Goal: Task Accomplishment & Management: Complete application form

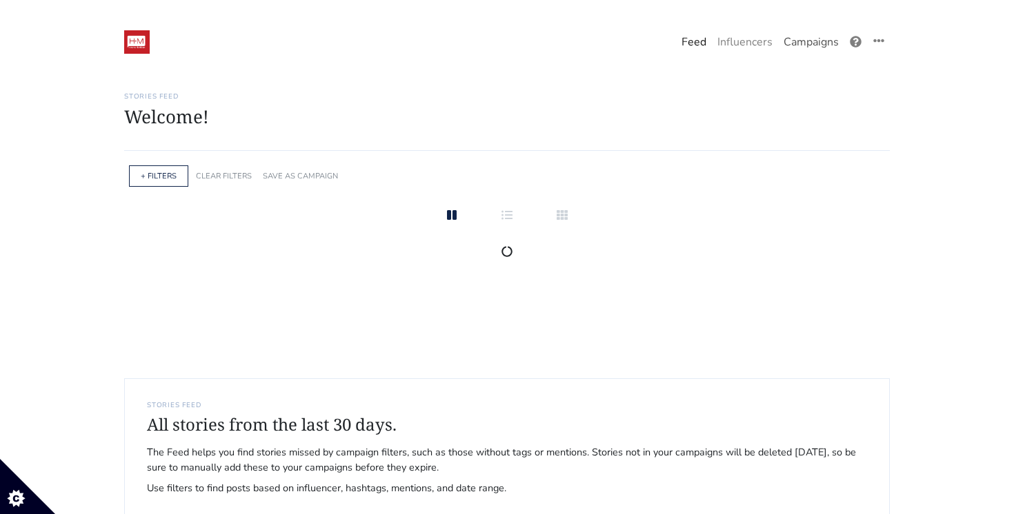
click at [803, 45] on link "Campaigns" at bounding box center [811, 42] width 66 height 28
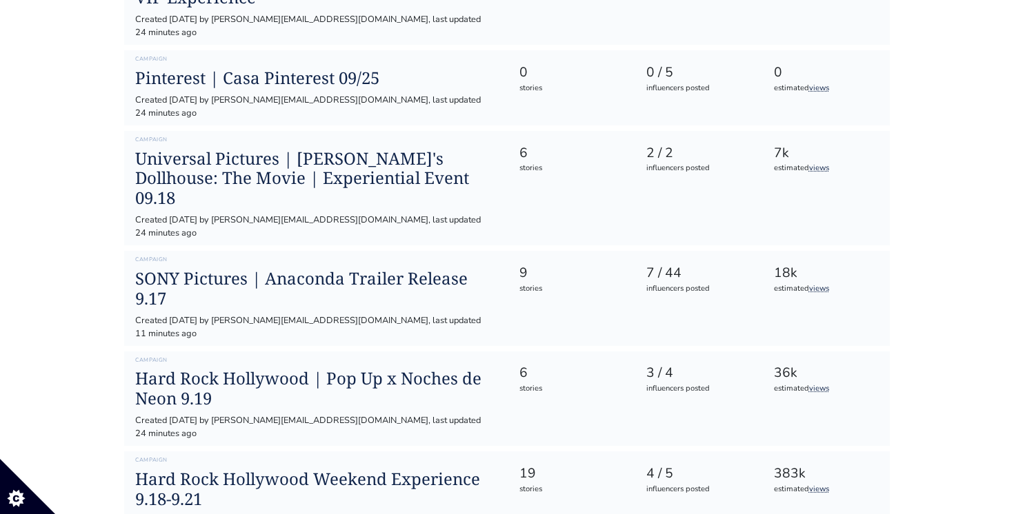
scroll to position [551, 0]
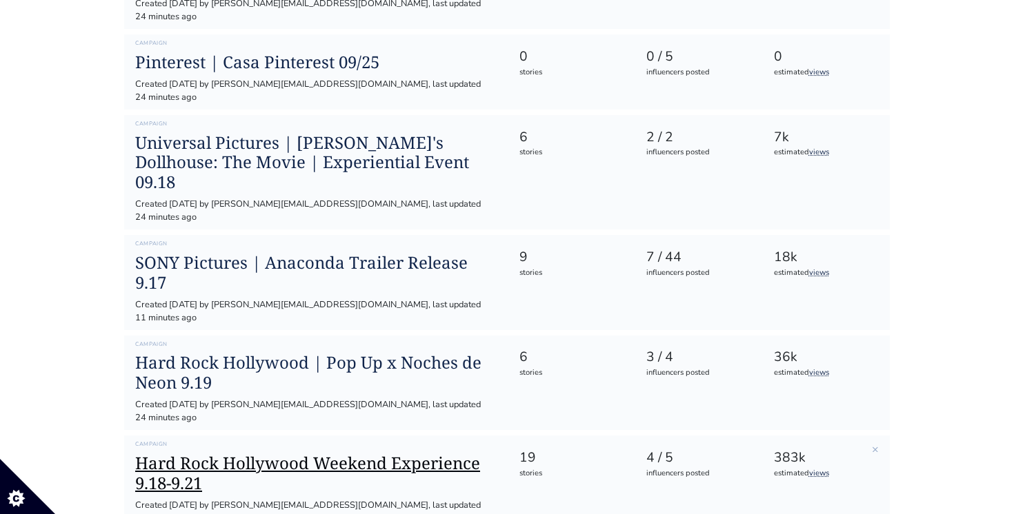
click at [274, 454] on h1 "Hard Rock Hollywood Weekend Experience 9.18-9.21" at bounding box center [315, 474] width 361 height 40
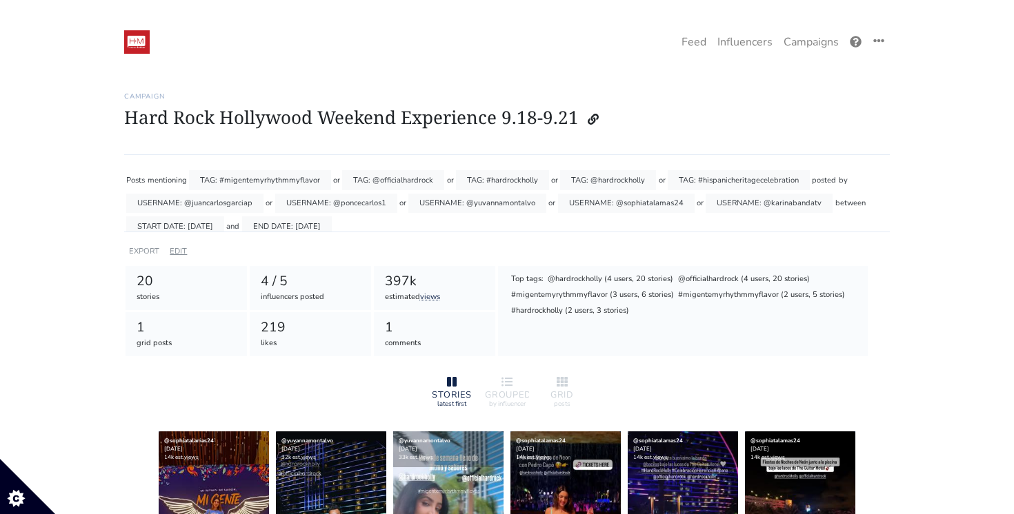
click at [180, 255] on link "EDIT" at bounding box center [178, 251] width 17 height 10
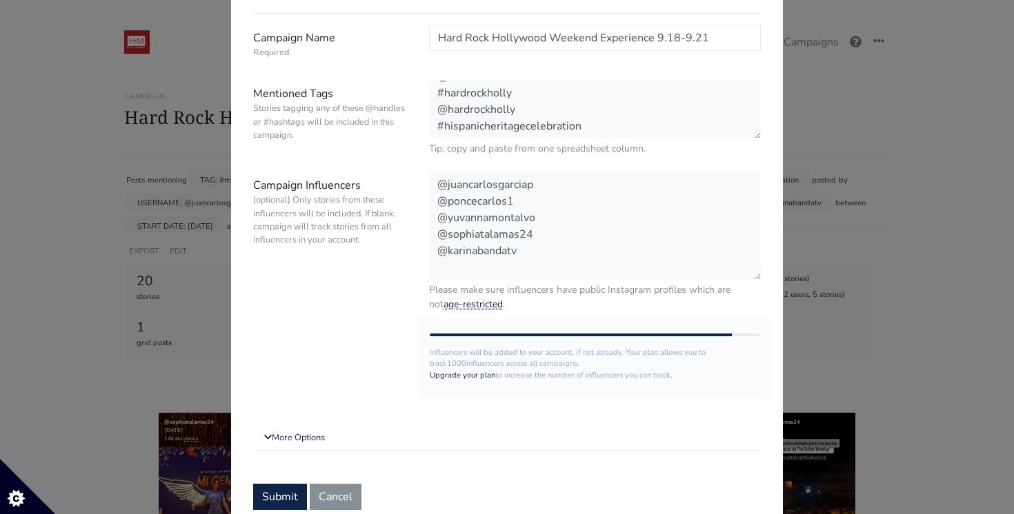
scroll to position [130, 0]
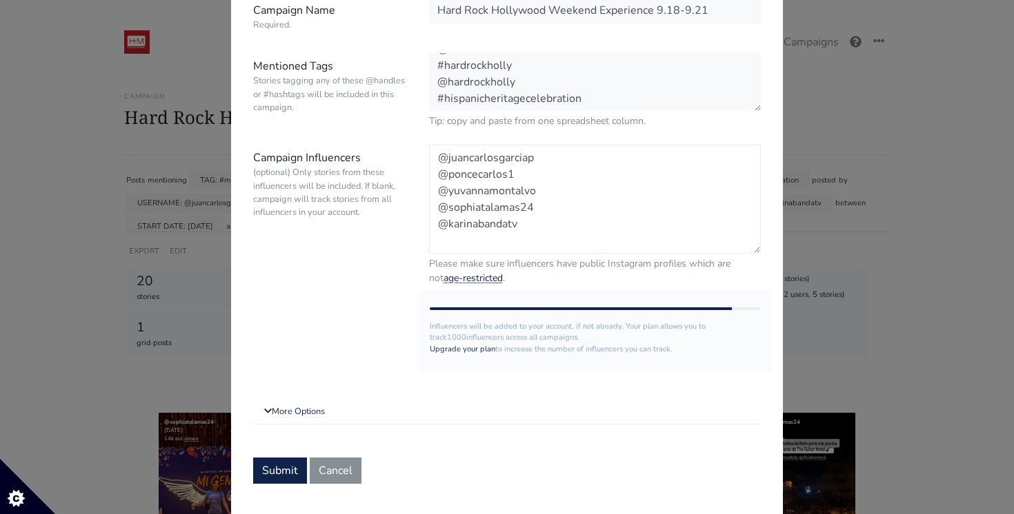
click at [557, 234] on textarea "@juancarlosgarciap @poncecarlos1 @yuvannamontalvo @sophiatalamas24 @karinabanda…" at bounding box center [595, 199] width 332 height 109
paste textarea "mauricioginestrar"
paste textarea "miamibyjoey"
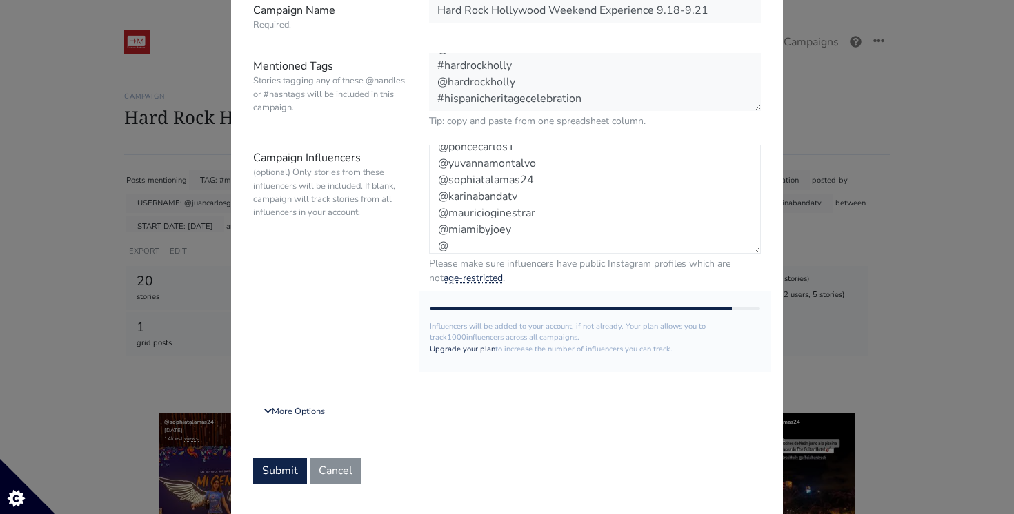
paste textarea "alejandrorendonn"
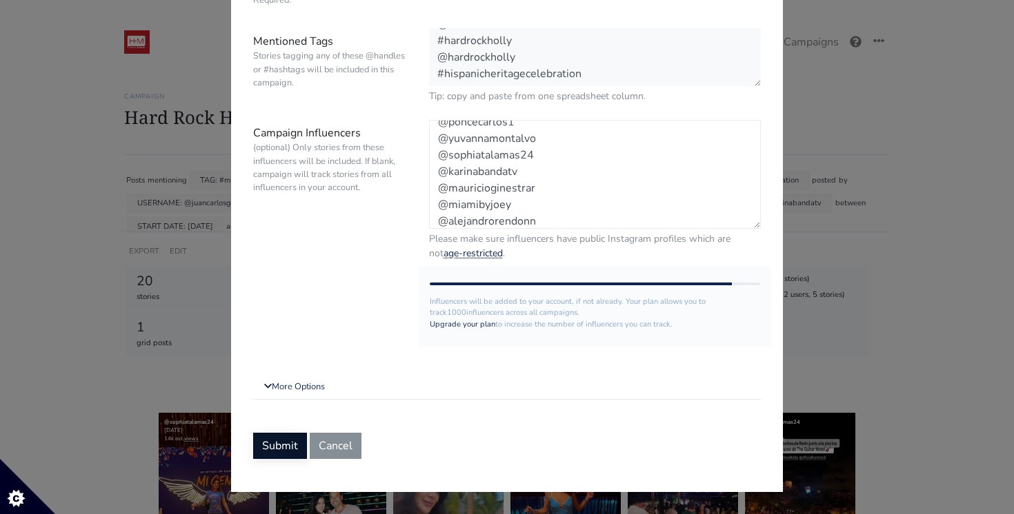
type textarea "@juancarlosgarciap @poncecarlos1 @yuvannamontalvo @sophiatalamas24 @karinabanda…"
click at [273, 445] on button "Submit" at bounding box center [280, 446] width 54 height 26
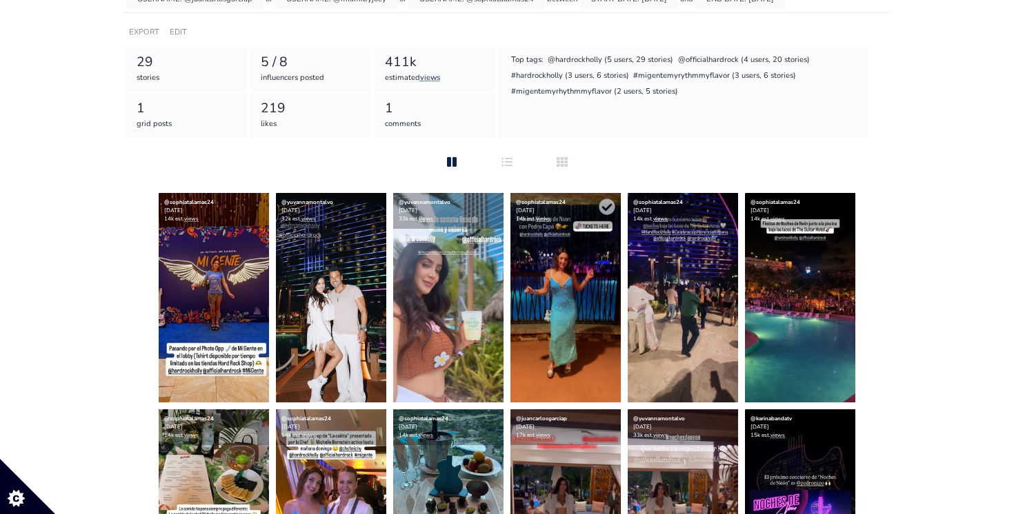
scroll to position [114, 0]
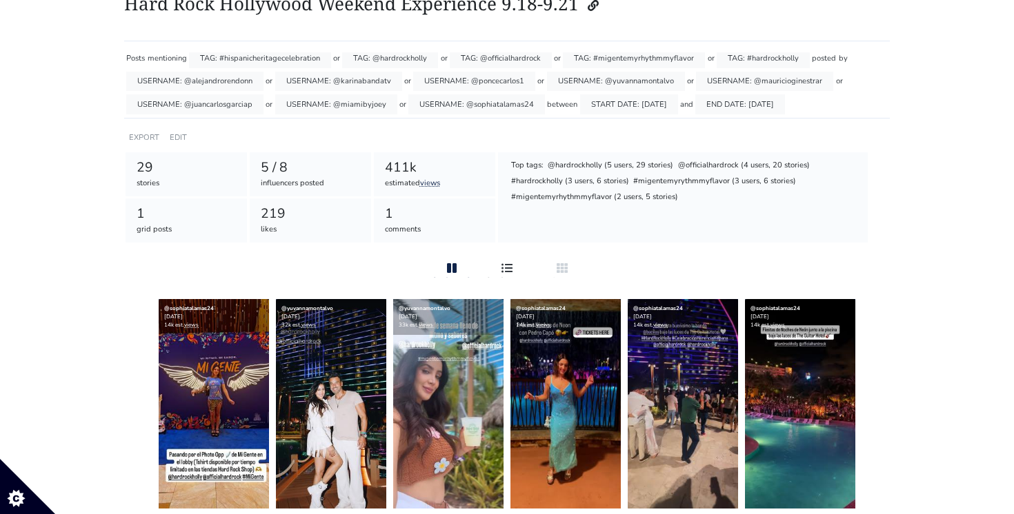
click at [498, 274] on div at bounding box center [507, 269] width 44 height 17
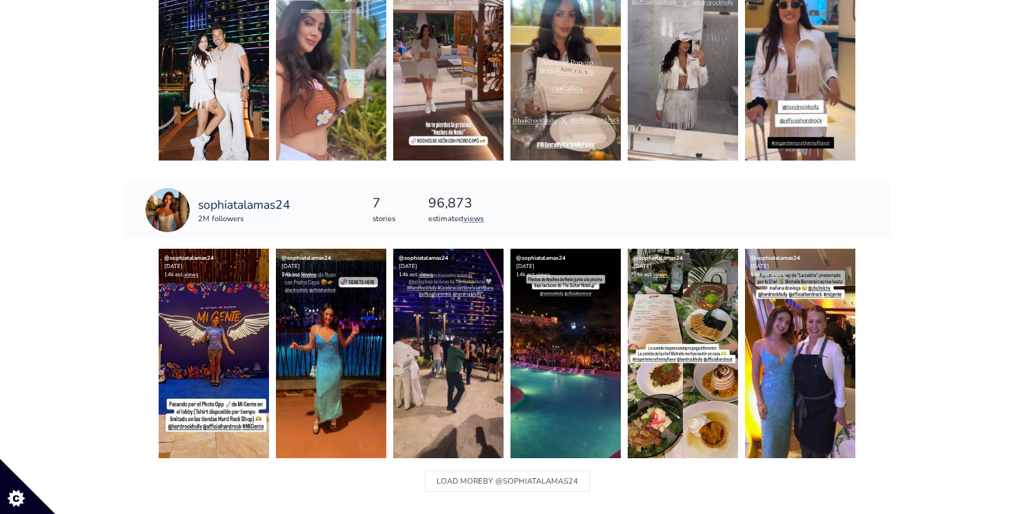
scroll to position [615, 0]
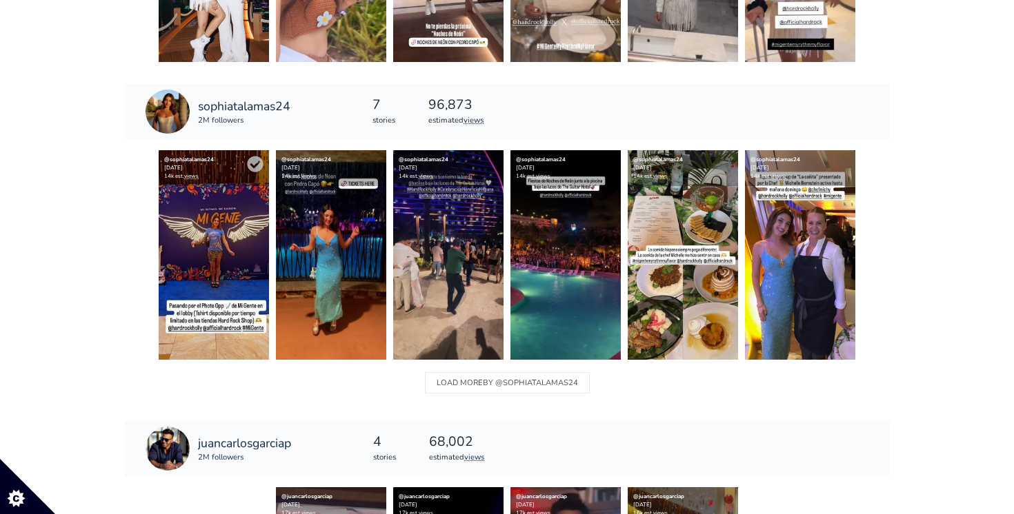
click at [238, 263] on img at bounding box center [214, 255] width 110 height 210
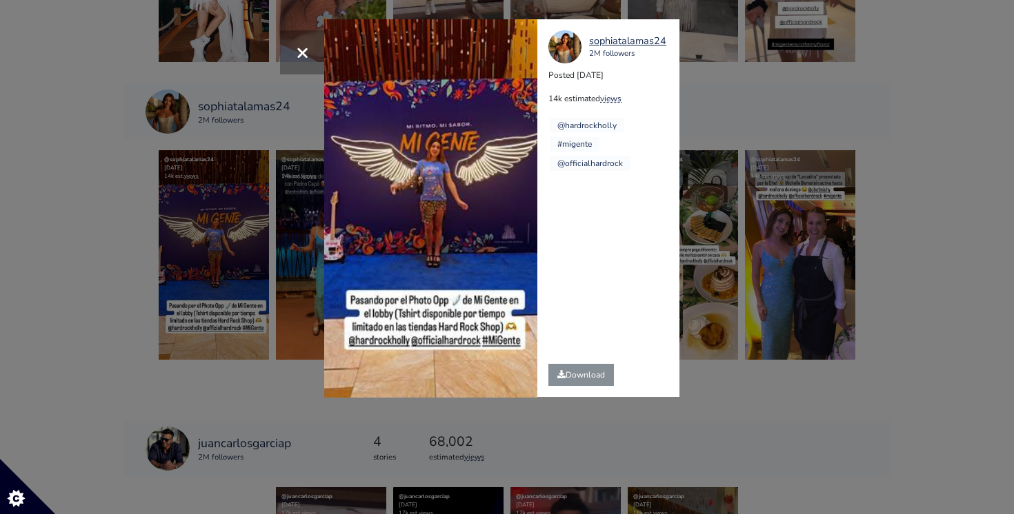
click at [170, 251] on div "× Your browser does not support HTML5 video. sophiatalamas24 2M followers Poste…" at bounding box center [507, 257] width 1014 height 514
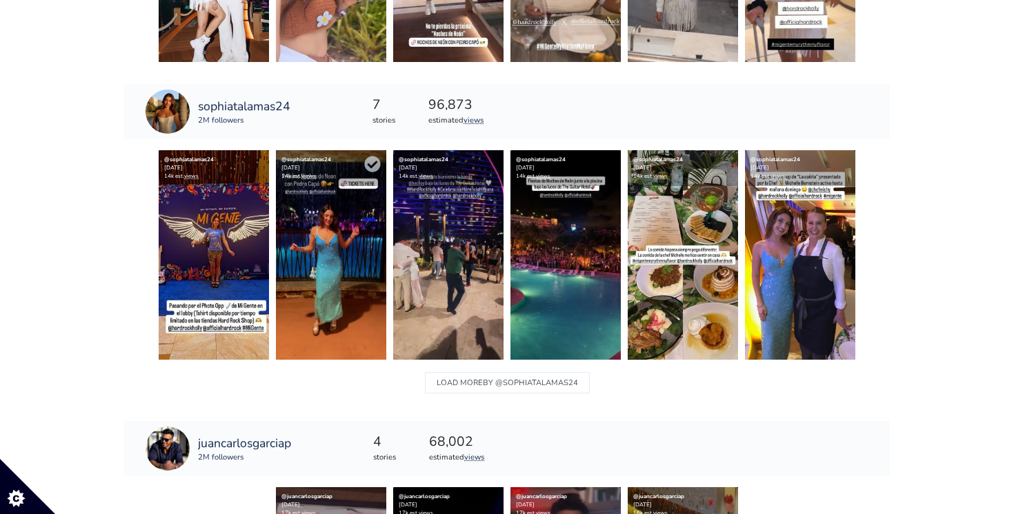
click at [327, 262] on img at bounding box center [331, 255] width 110 height 210
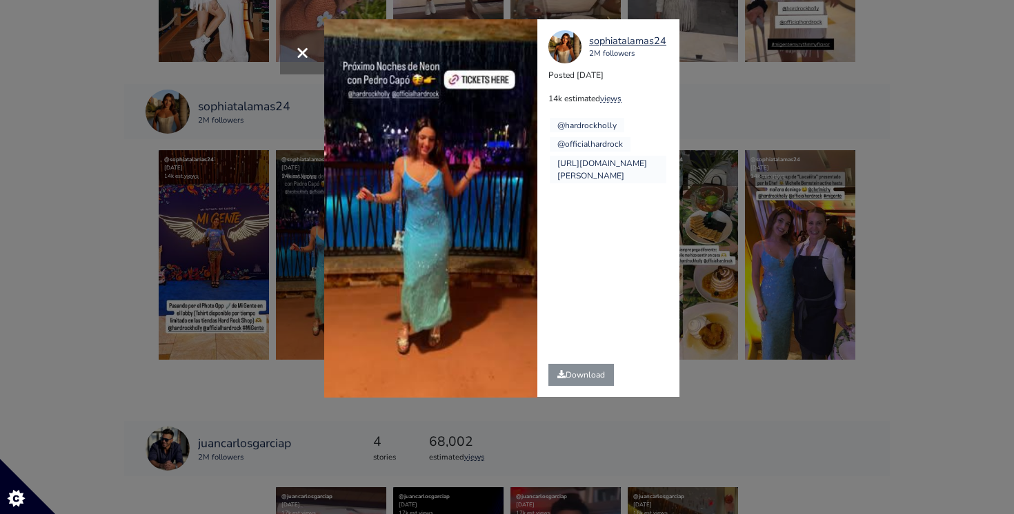
click at [227, 206] on div "× Your browser does not support HTML5 video. sophiatalamas24 2M followers Poste…" at bounding box center [507, 257] width 1014 height 514
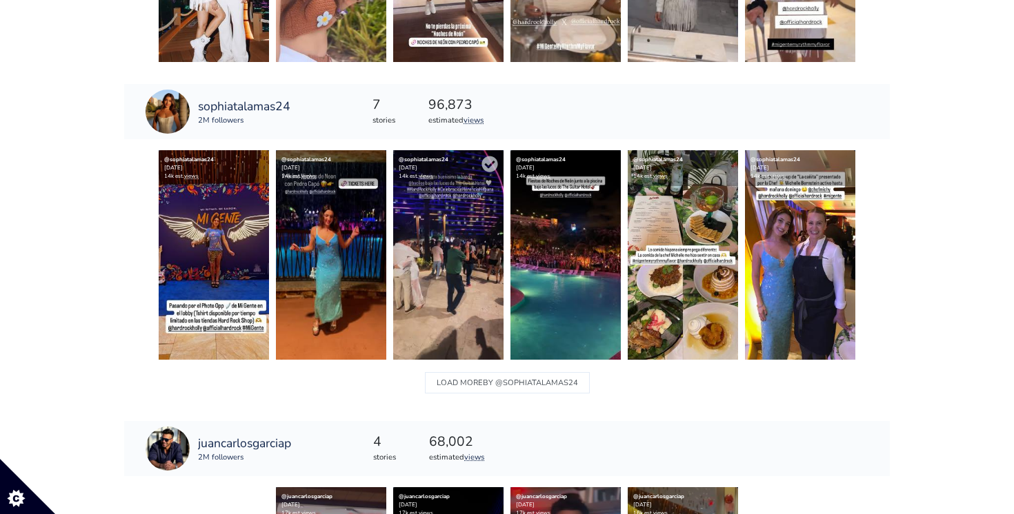
click at [473, 245] on img at bounding box center [448, 255] width 110 height 210
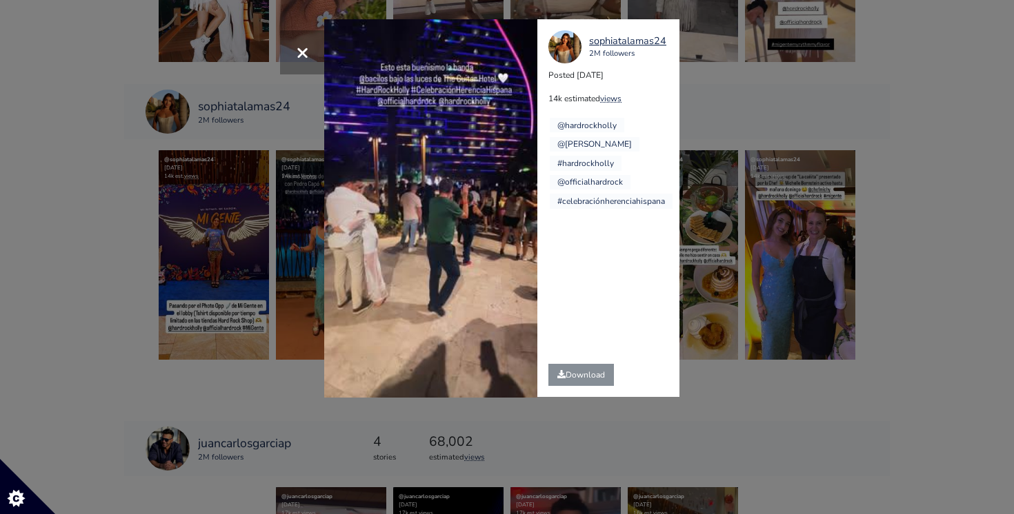
click at [249, 208] on div "× Your browser does not support HTML5 video. sophiatalamas24 2M followers Poste…" at bounding box center [507, 257] width 1014 height 514
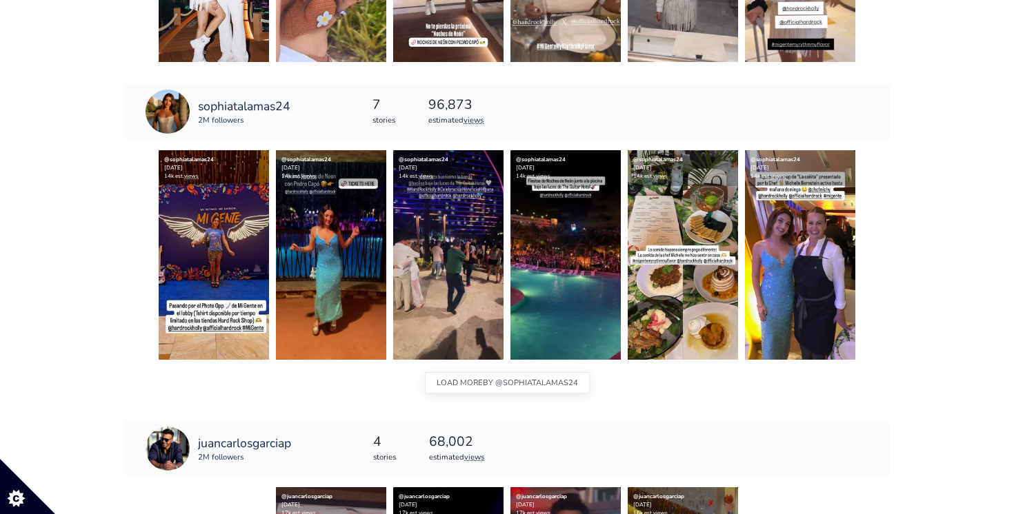
click at [532, 393] on button "LOAD MORE BY @sophiatalamas24" at bounding box center [507, 382] width 165 height 21
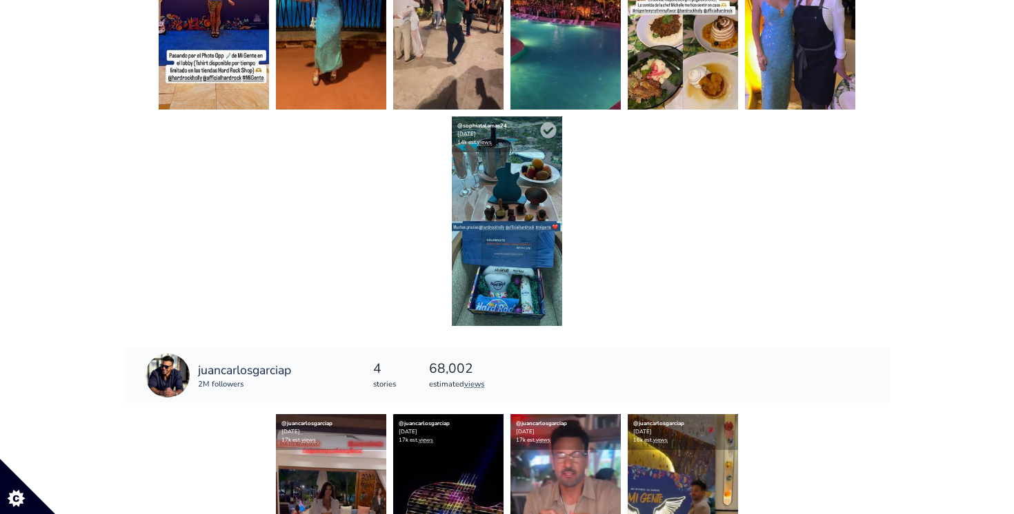
scroll to position [957, 0]
